Goal: Task Accomplishment & Management: Use online tool/utility

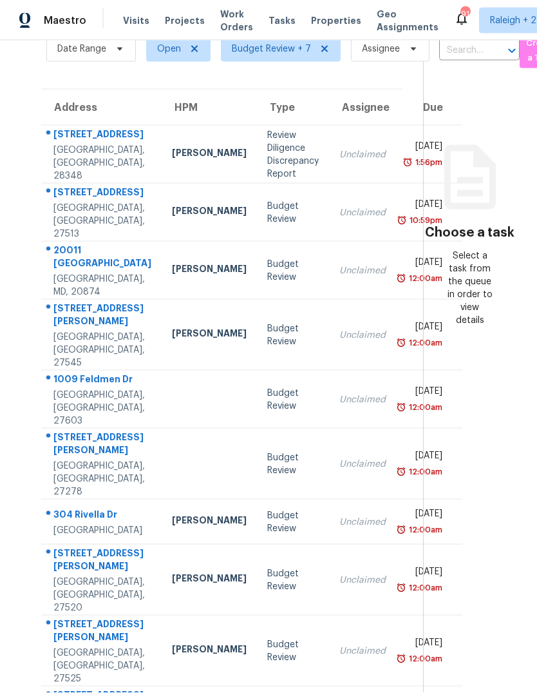
scroll to position [48, 0]
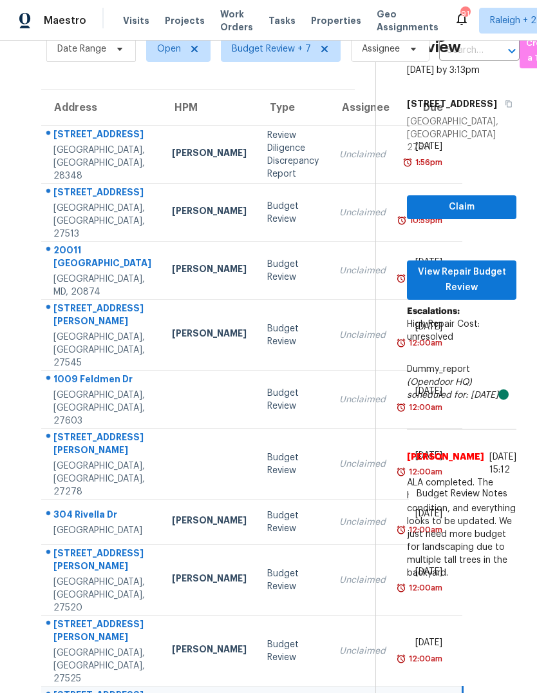
click at [340, 644] on div "Unclaimed" at bounding box center [363, 650] width 46 height 13
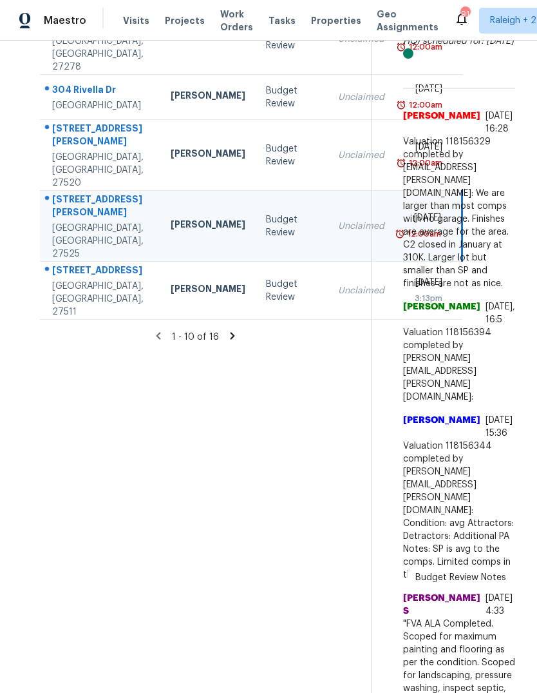
scroll to position [493, 0]
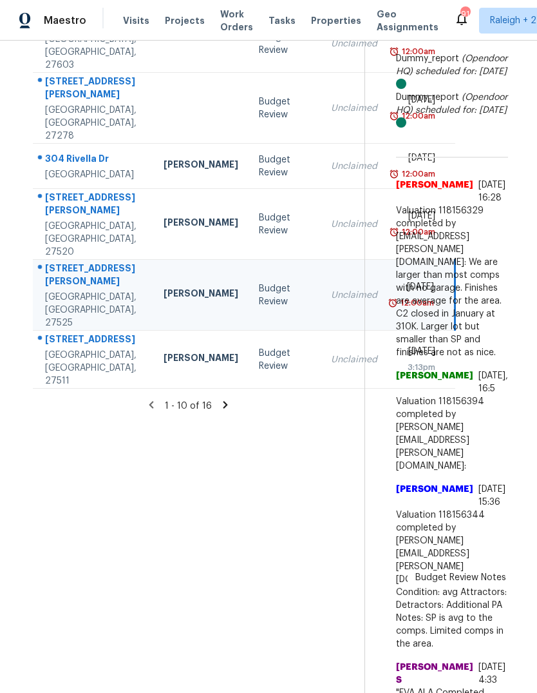
click at [331, 218] on div "Unclaimed" at bounding box center [354, 224] width 46 height 13
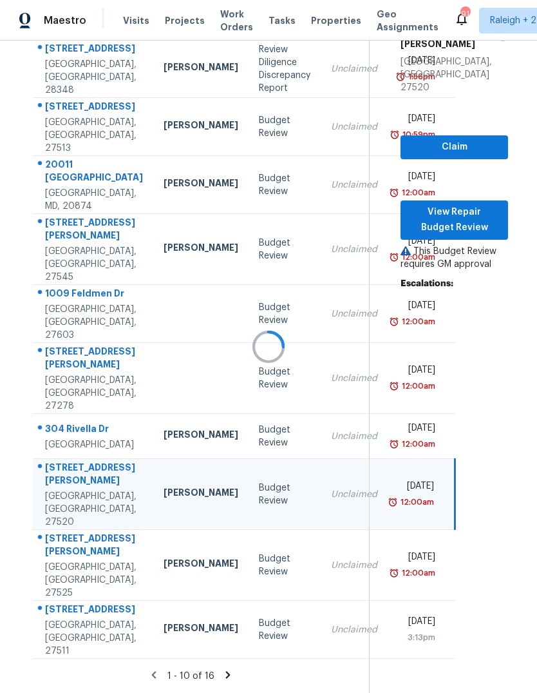
scroll to position [64, 8]
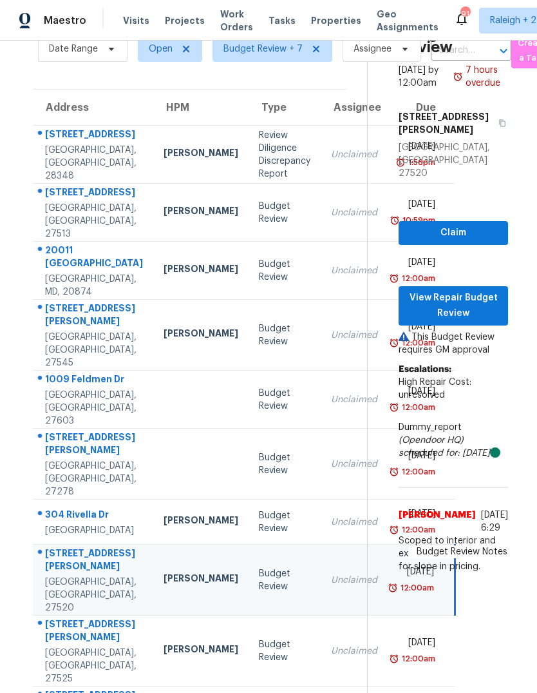
click at [321, 499] on td "Unclaimed" at bounding box center [354, 521] width 67 height 45
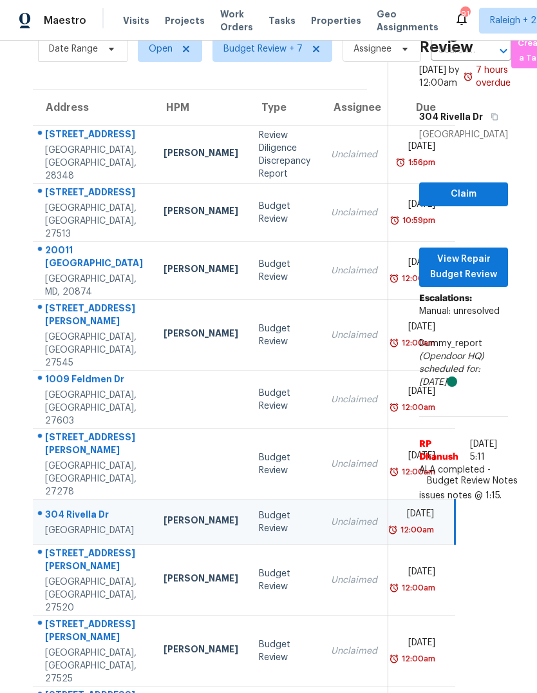
click at [388, 300] on td "[DATE] 12:00am" at bounding box center [422, 335] width 68 height 71
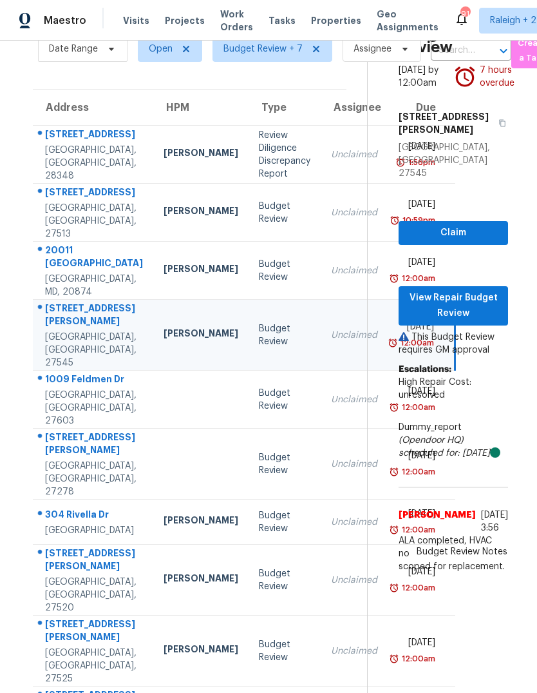
click at [388, 242] on td "[DATE] 12:00am" at bounding box center [422, 271] width 68 height 58
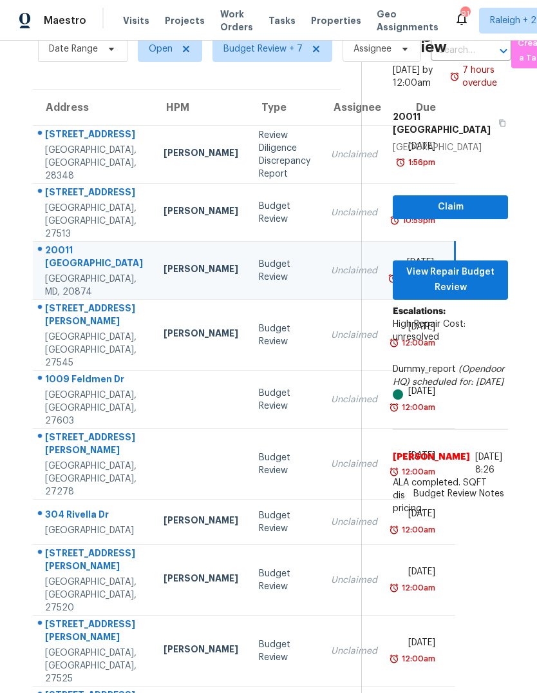
click at [388, 184] on td "[DATE] 10:59pm" at bounding box center [422, 213] width 68 height 58
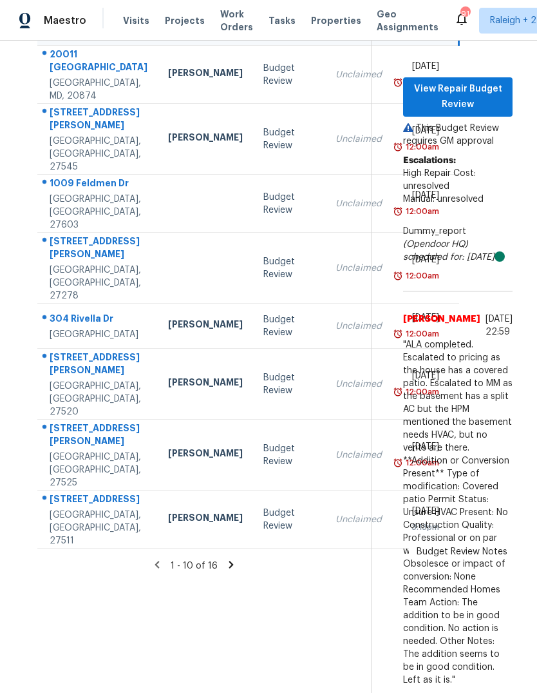
scroll to position [372, 6]
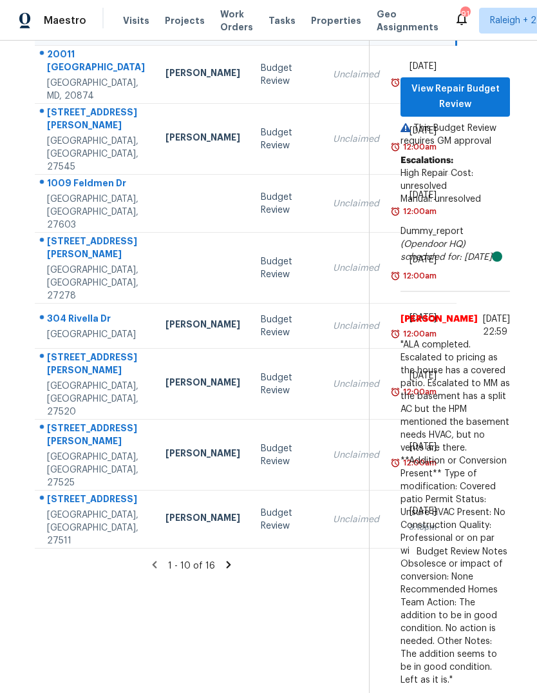
click at [235, 559] on icon at bounding box center [229, 565] width 12 height 12
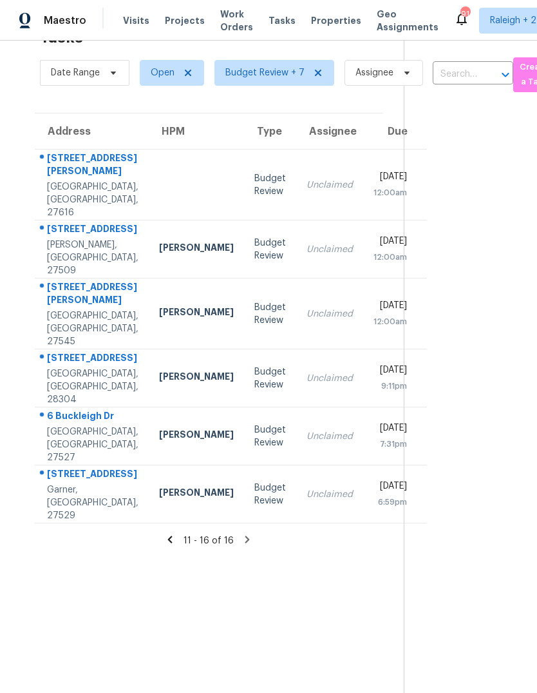
click at [307, 178] on div "Unclaimed" at bounding box center [330, 184] width 46 height 13
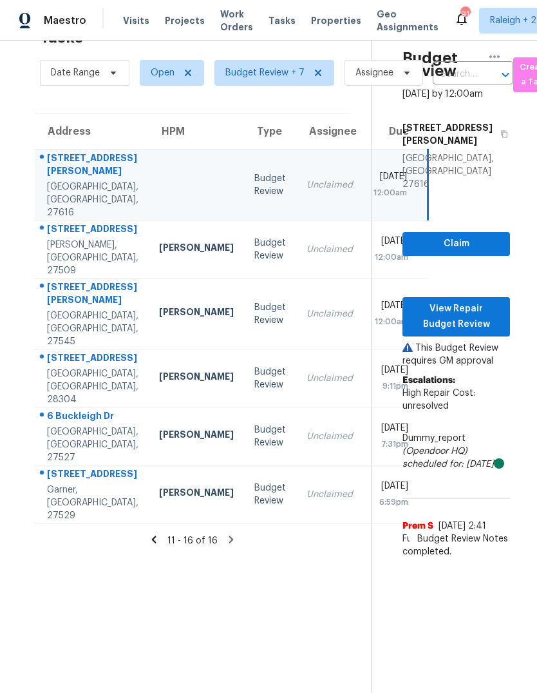
click at [363, 220] on td "[DATE] 12:00am" at bounding box center [395, 249] width 65 height 58
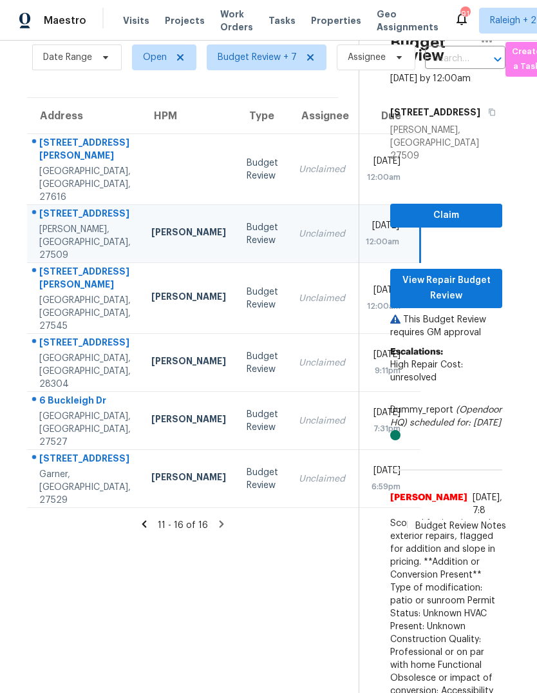
scroll to position [48, 14]
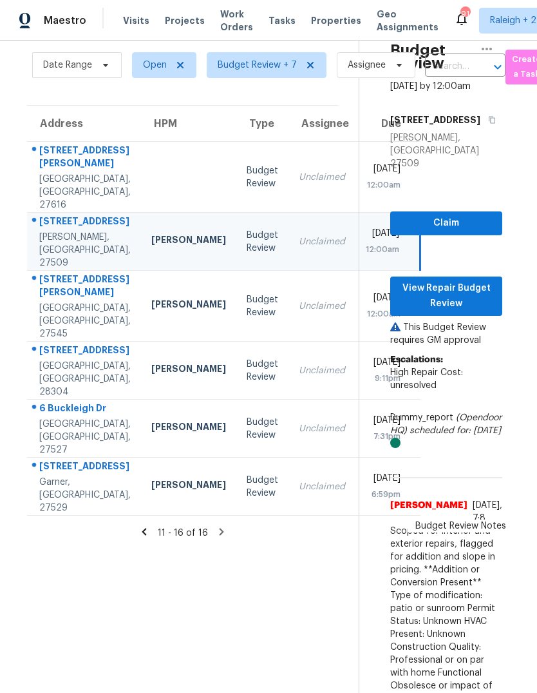
click at [356, 271] on td "[DATE] 12:00am" at bounding box center [388, 306] width 65 height 71
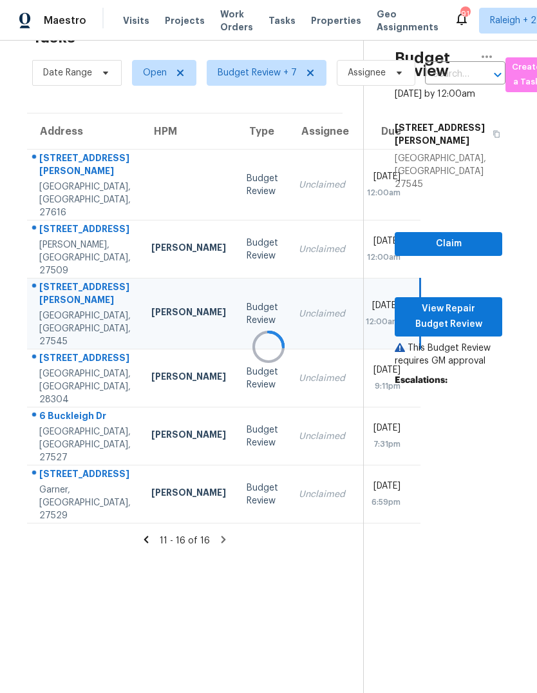
scroll to position [41, 14]
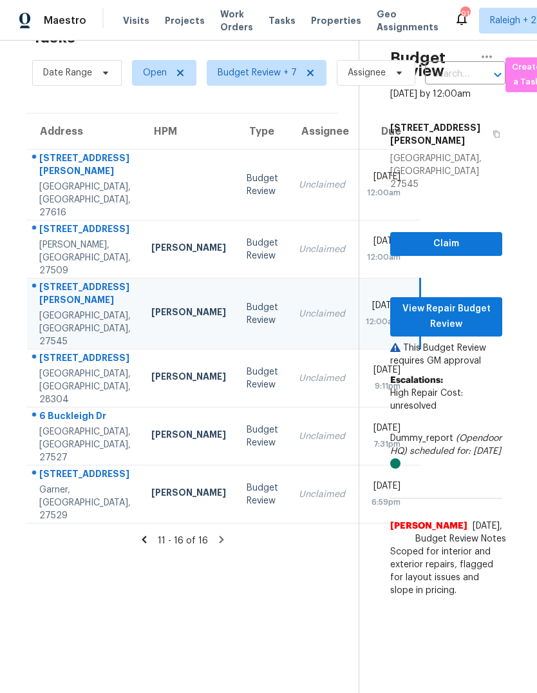
click at [366, 363] on div "[DATE]" at bounding box center [383, 371] width 35 height 16
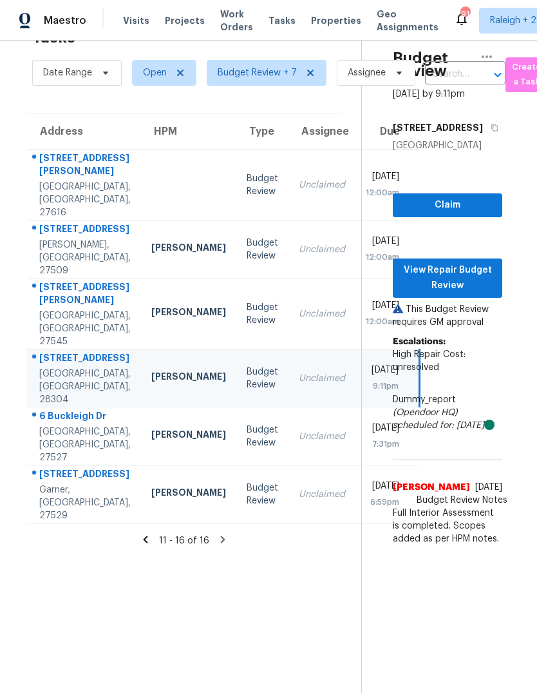
click at [297, 407] on td "Unclaimed" at bounding box center [322, 436] width 67 height 58
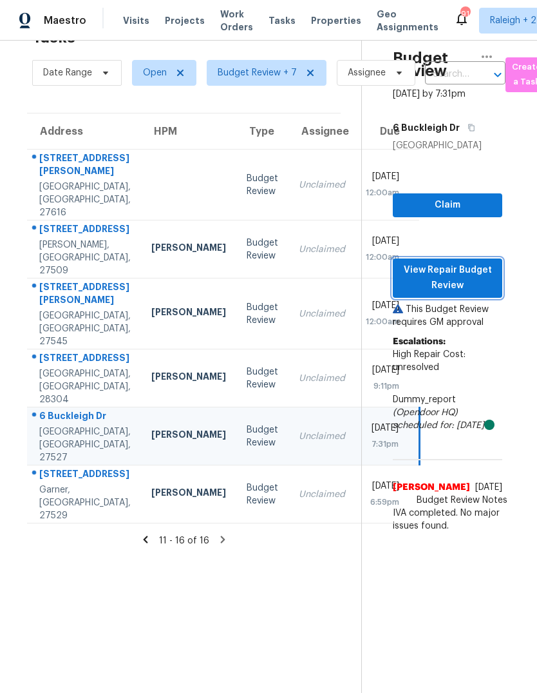
click at [478, 262] on span "View Repair Budget Review" at bounding box center [447, 278] width 89 height 32
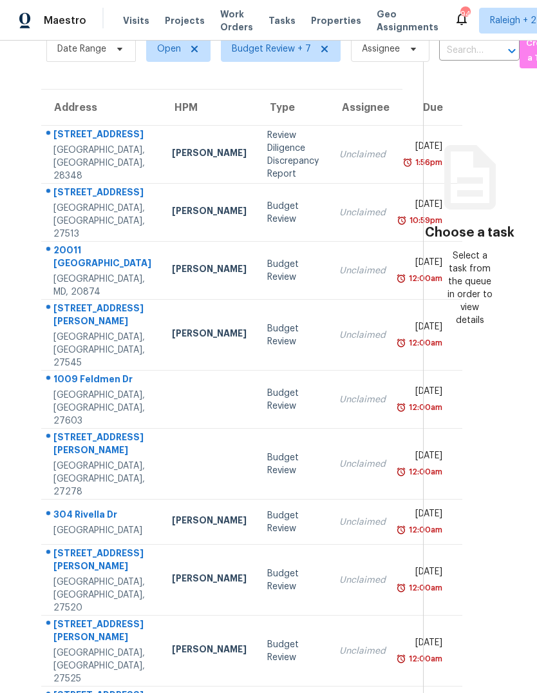
scroll to position [48, 0]
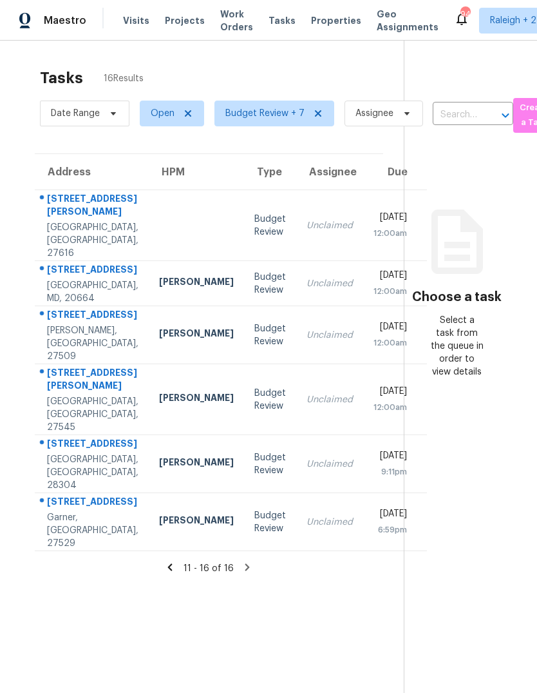
scroll to position [0, 6]
click at [307, 515] on div "Unclaimed" at bounding box center [330, 521] width 46 height 13
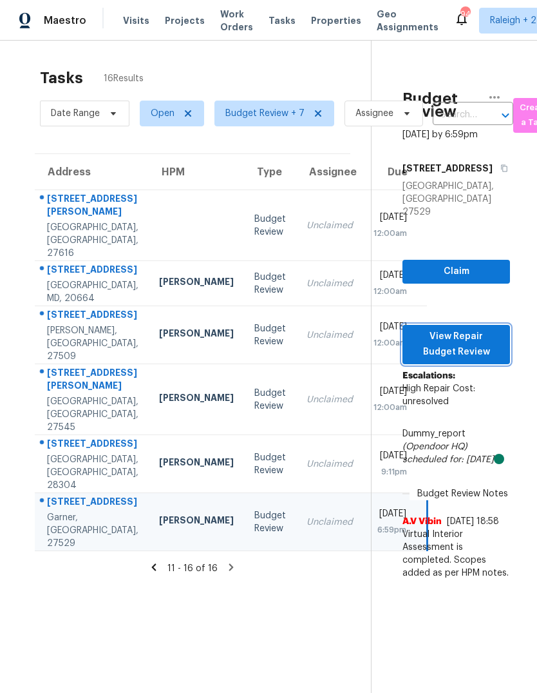
click at [481, 329] on span "View Repair Budget Review" at bounding box center [456, 345] width 87 height 32
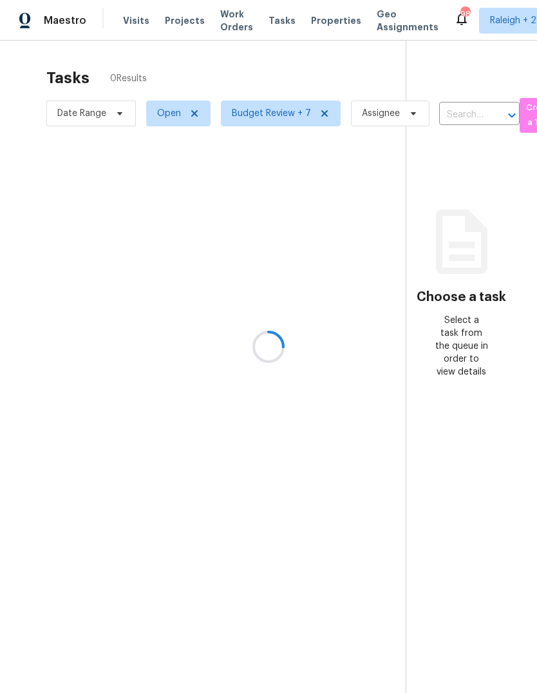
scroll to position [48, 0]
